Goal: Transaction & Acquisition: Purchase product/service

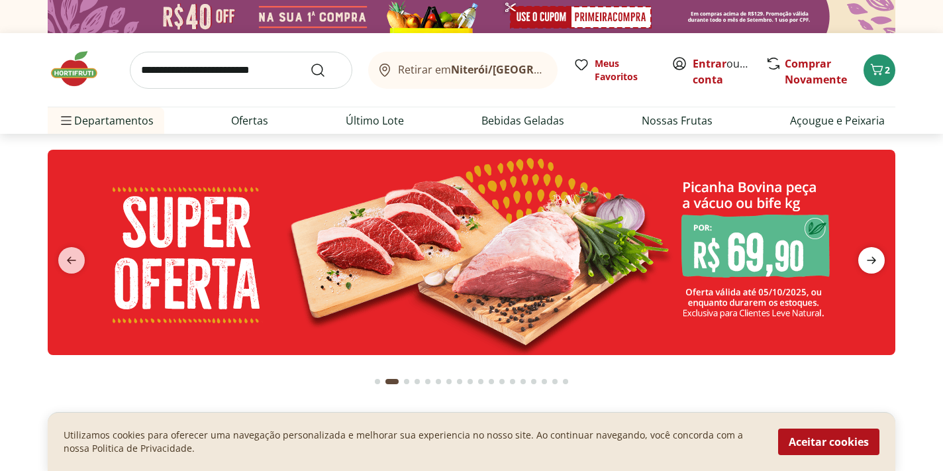
click at [868, 268] on icon "next" at bounding box center [872, 260] width 16 height 16
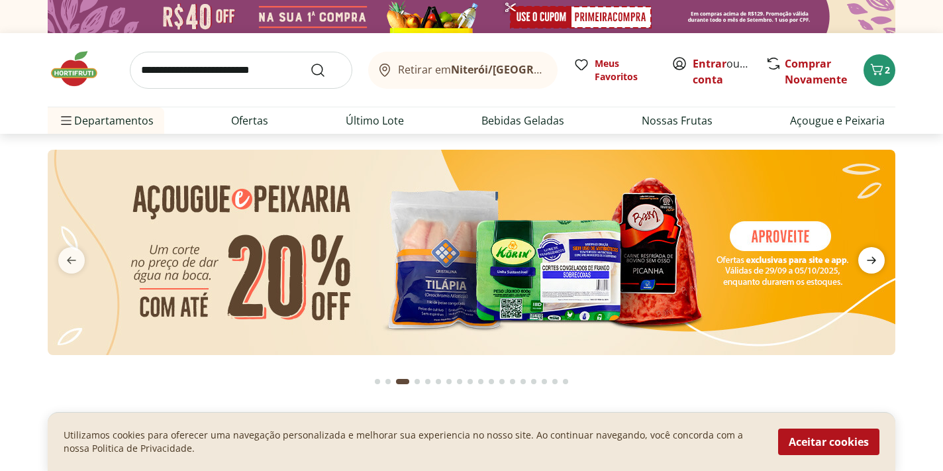
click at [868, 268] on icon "next" at bounding box center [872, 260] width 16 height 16
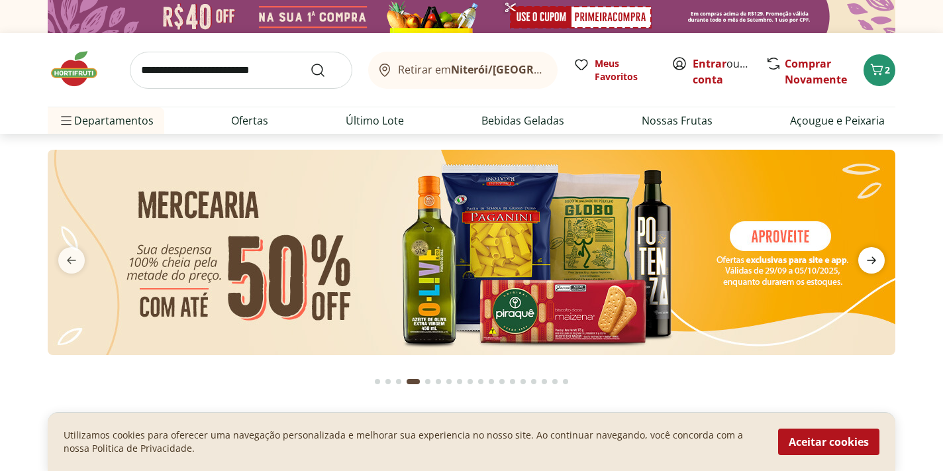
click at [870, 268] on icon "next" at bounding box center [872, 260] width 16 height 16
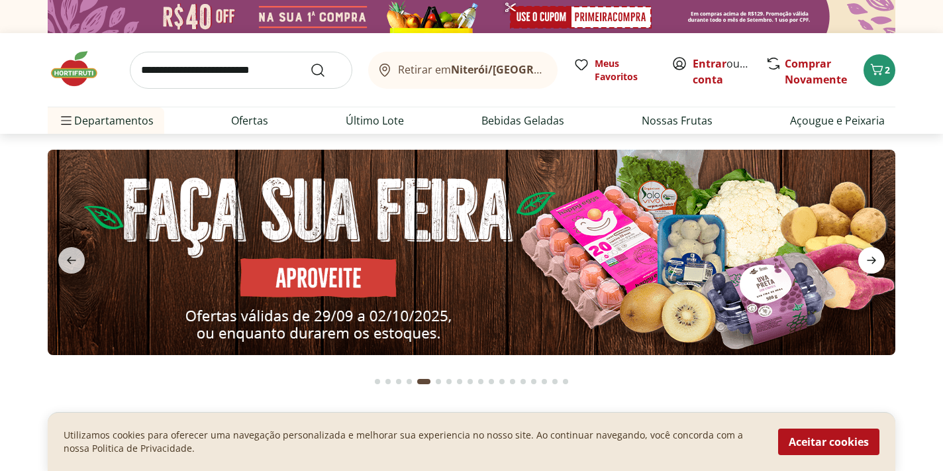
click at [870, 268] on icon "next" at bounding box center [872, 260] width 16 height 16
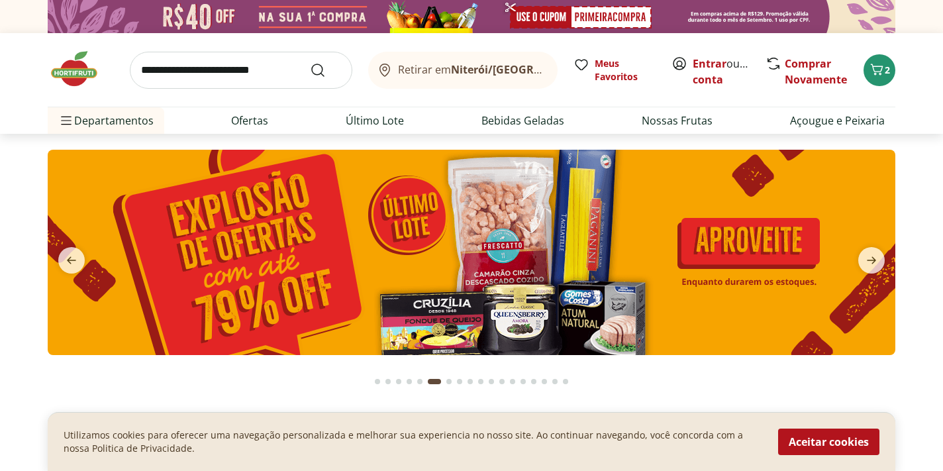
click at [643, 238] on img at bounding box center [472, 252] width 848 height 205
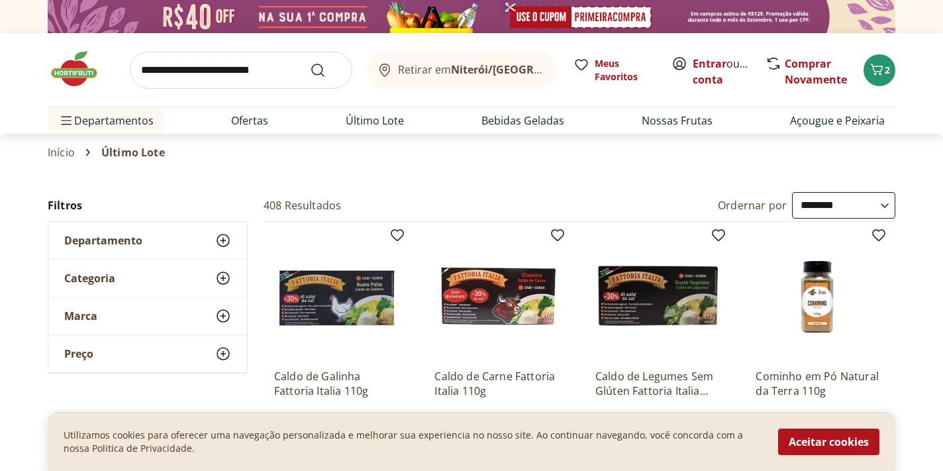
select select "*********"
click option "**********" at bounding box center [0, 0] width 0 height 0
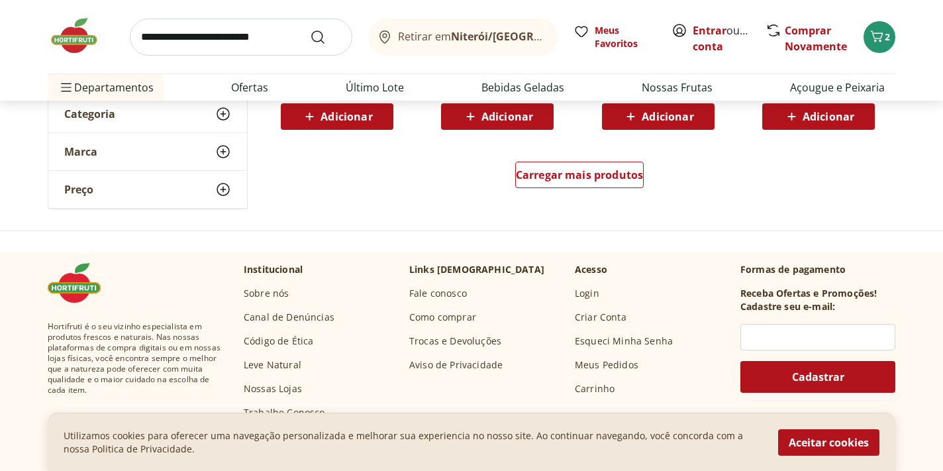
scroll to position [954, 0]
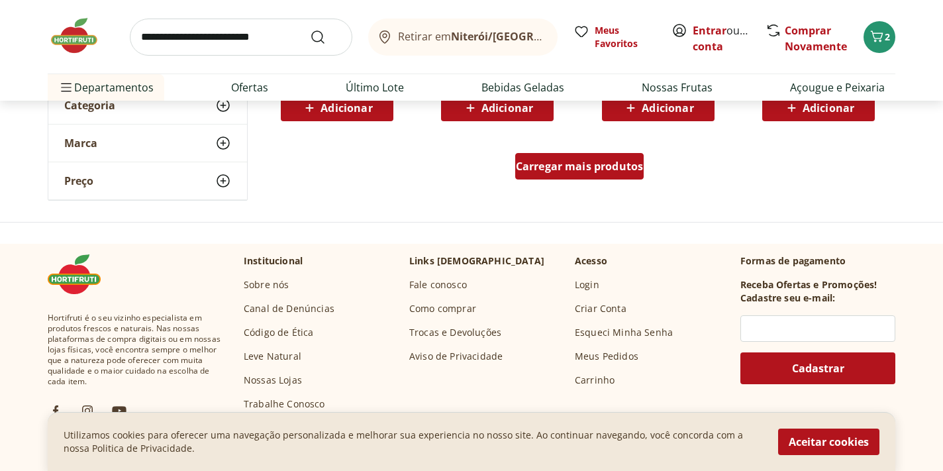
click at [619, 166] on span "Carregar mais produtos" at bounding box center [580, 166] width 128 height 11
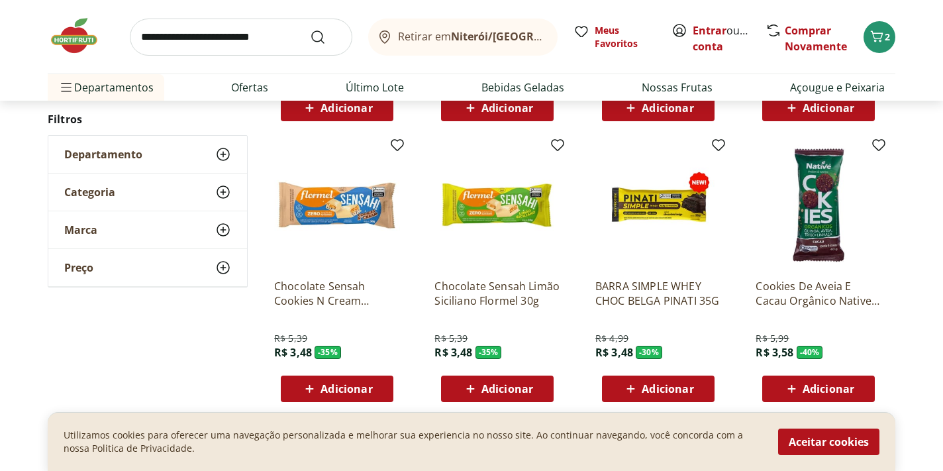
click at [896, 185] on div "**********" at bounding box center [471, 151] width 943 height 1826
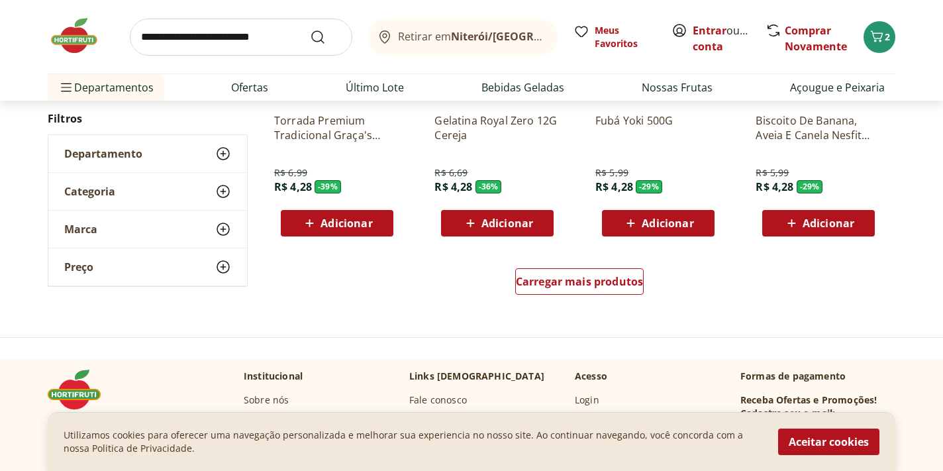
scroll to position [1717, 0]
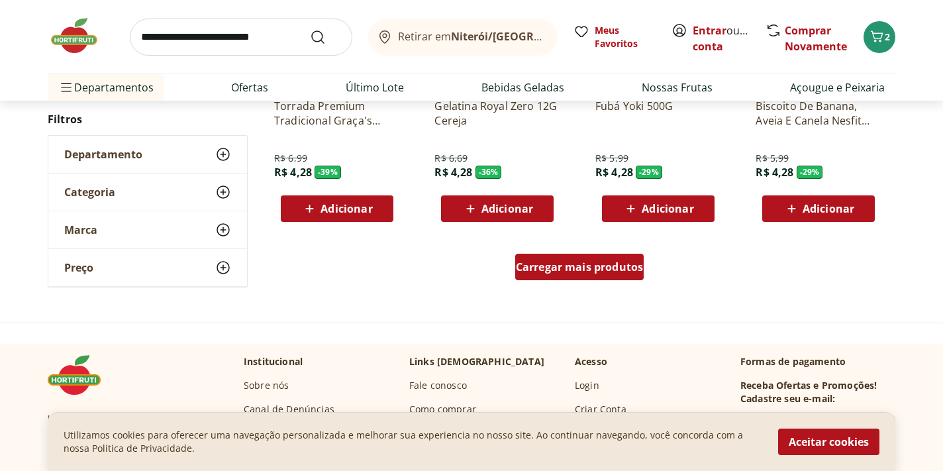
click at [577, 272] on span "Carregar mais produtos" at bounding box center [580, 267] width 128 height 11
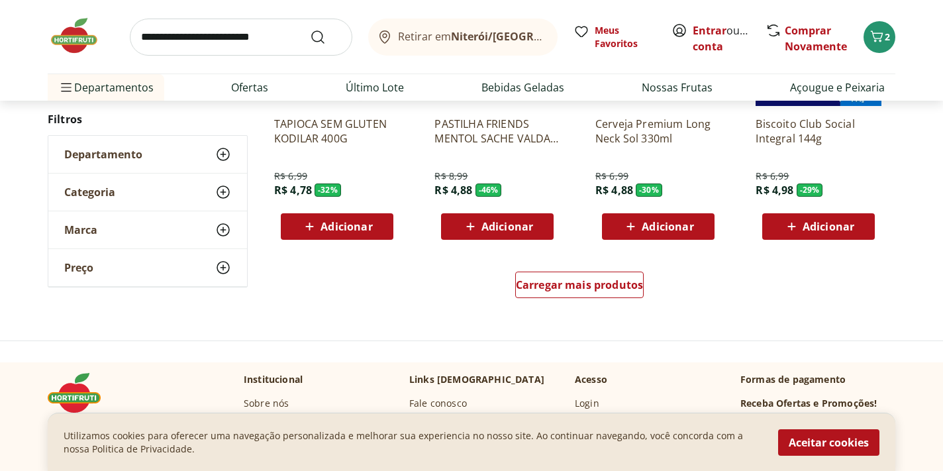
scroll to position [2575, 0]
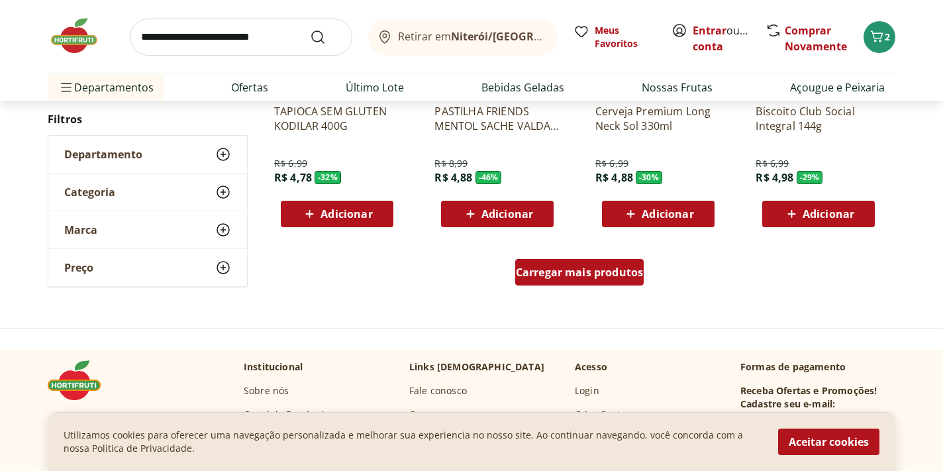
click at [610, 277] on span "Carregar mais produtos" at bounding box center [580, 272] width 128 height 11
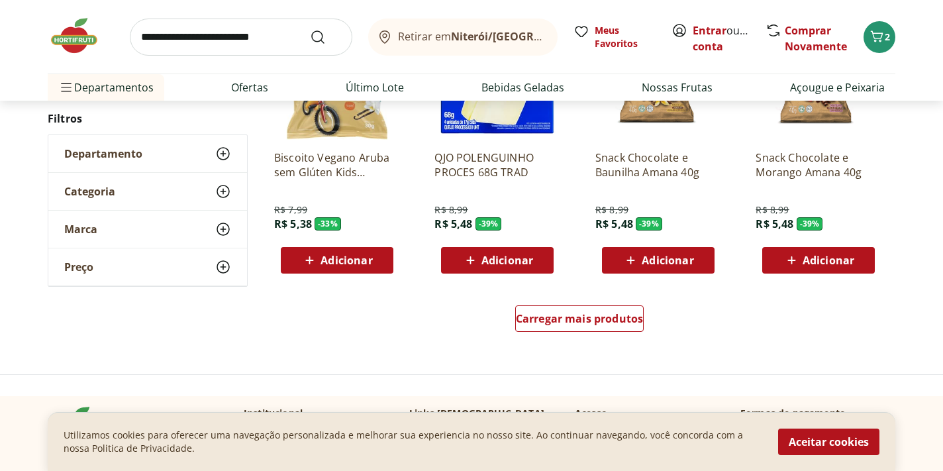
scroll to position [3402, 0]
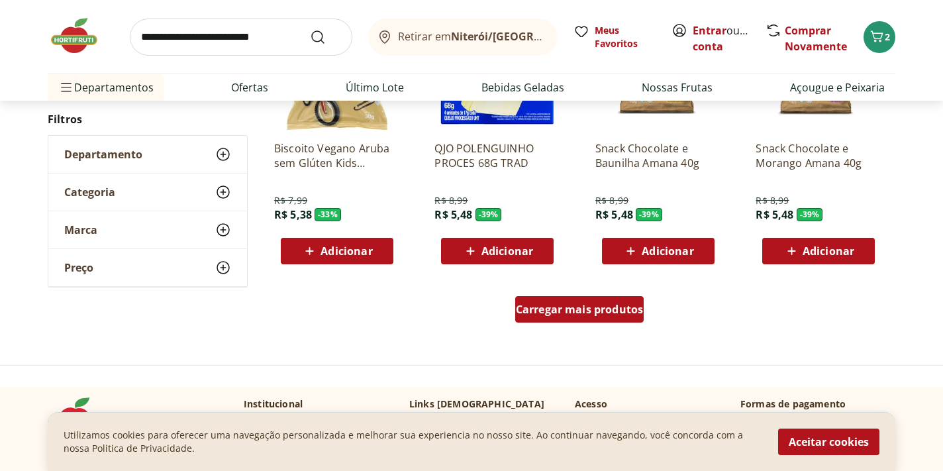
click at [593, 309] on span "Carregar mais produtos" at bounding box center [580, 309] width 128 height 11
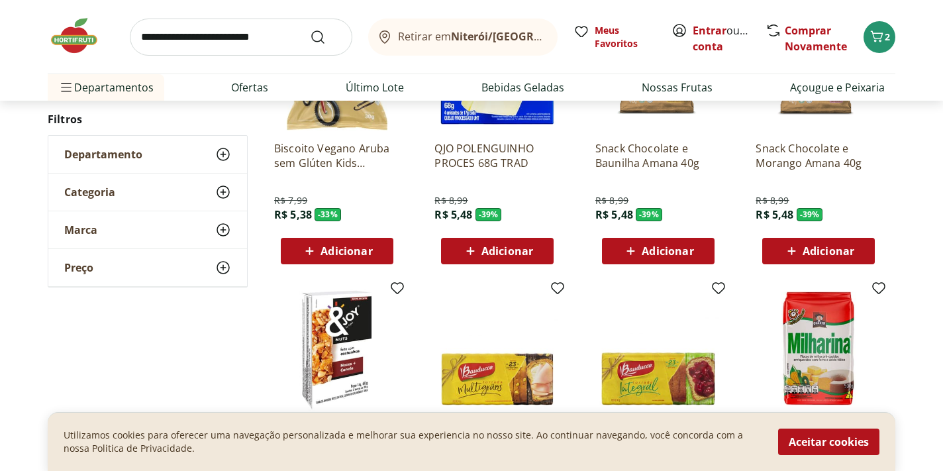
scroll to position [3403, 0]
